Goal: Book appointment/travel/reservation

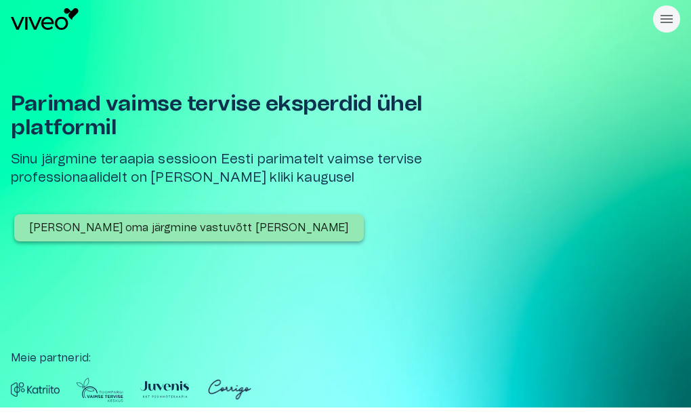
scroll to position [68, 0]
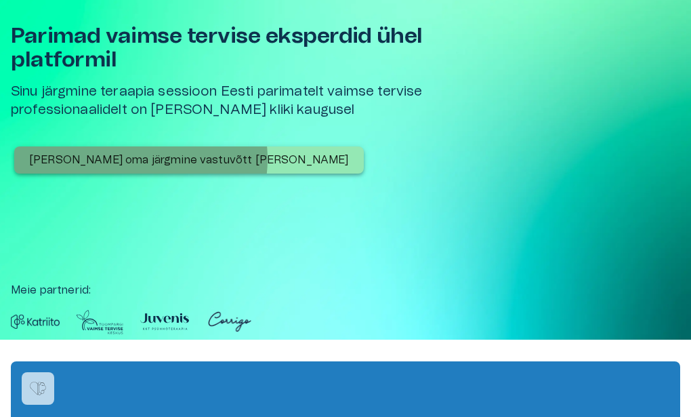
click at [140, 159] on p "[PERSON_NAME] oma järgmine vastuvõtt [PERSON_NAME]" at bounding box center [189, 160] width 320 height 16
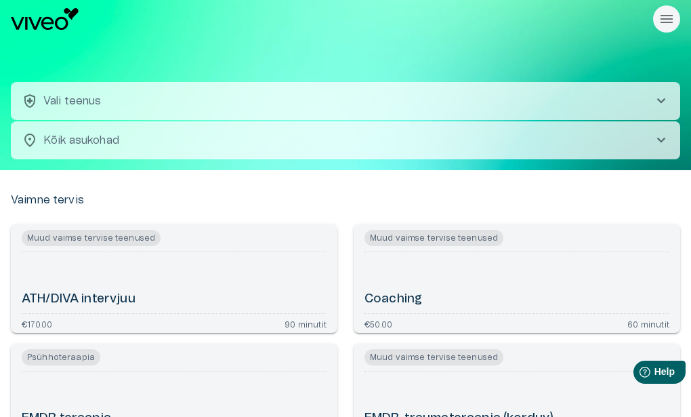
click at [91, 101] on p "Vali teenus" at bounding box center [72, 101] width 58 height 16
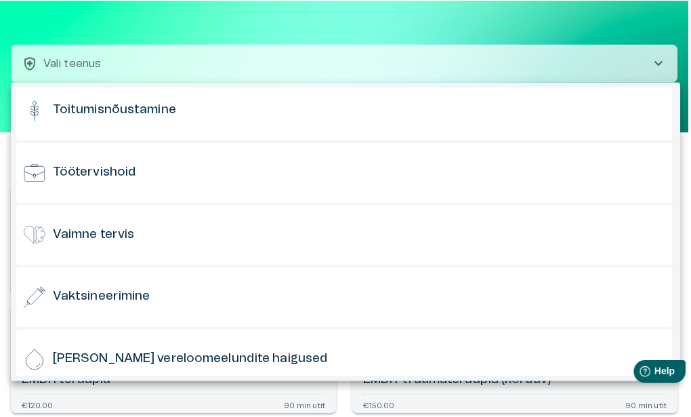
scroll to position [1335, 0]
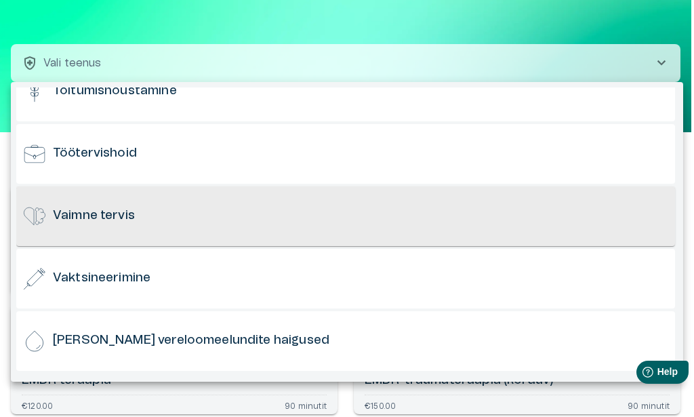
click at [98, 211] on h6 "Vaimne tervis" at bounding box center [94, 215] width 82 height 17
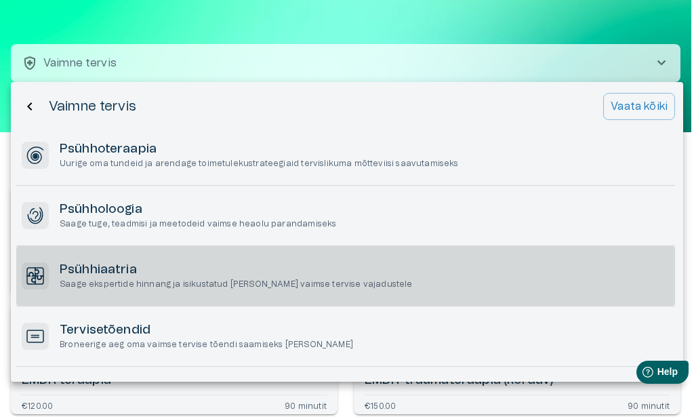
click at [94, 268] on h6 "Psühhiaatria" at bounding box center [236, 270] width 353 height 17
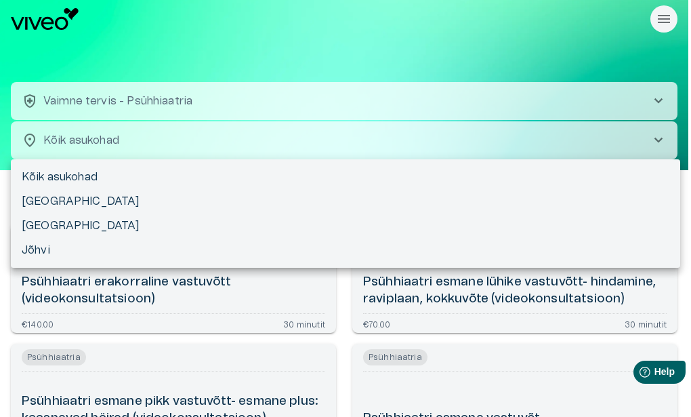
click at [100, 138] on body "Hindame teie privaatsust Kasutame küpsiseid teie sirvimiskogemuse parandamiseks…" at bounding box center [345, 208] width 691 height 417
click at [45, 245] on li "Jõhvi" at bounding box center [346, 250] width 670 height 24
type input "**********"
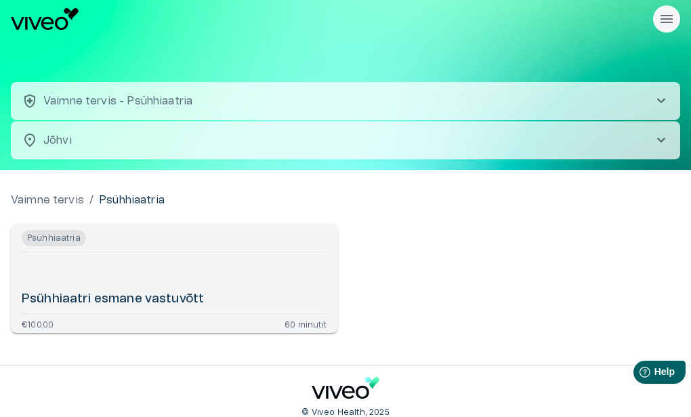
click at [109, 295] on h6 "Psühhiaatri esmane vastuvõtt" at bounding box center [113, 299] width 182 height 17
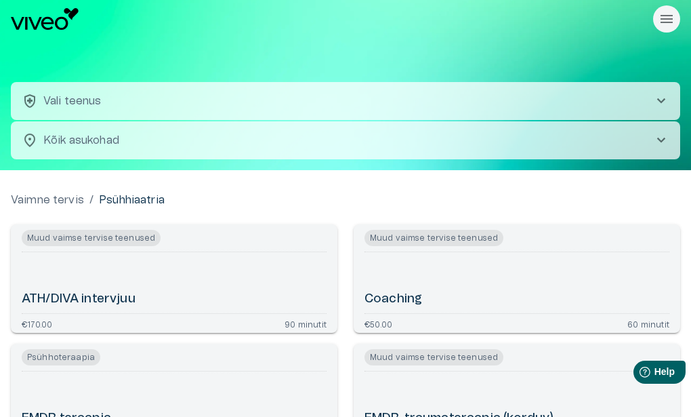
scroll to position [38, 0]
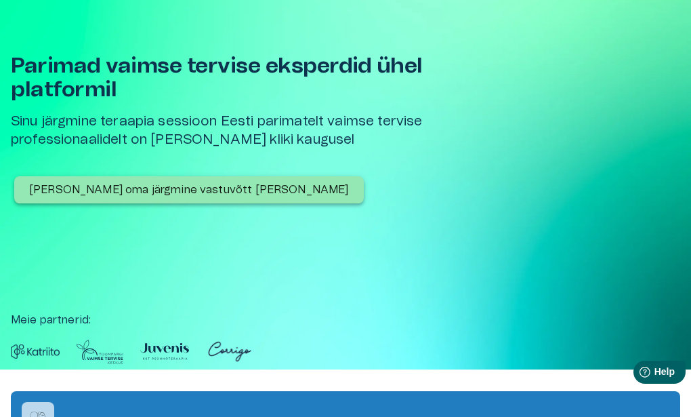
scroll to position [68, 0]
